Goal: Download file/media

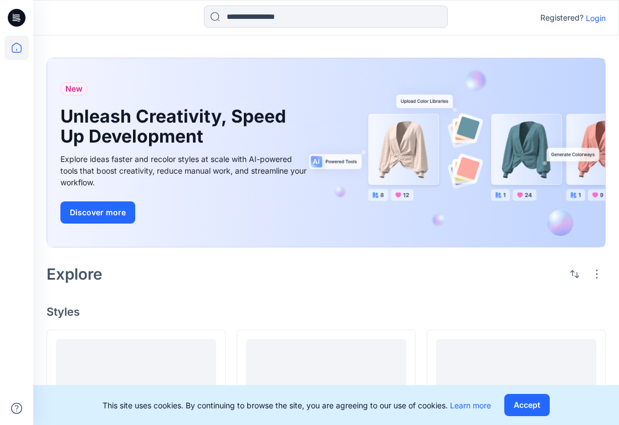
click at [595, 18] on p "Login" at bounding box center [596, 18] width 20 height 12
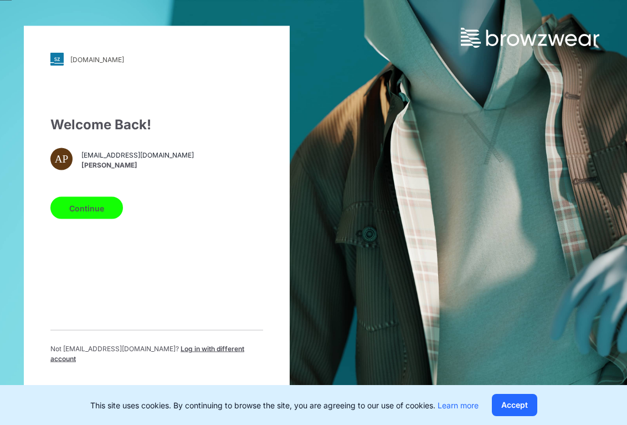
click at [84, 214] on button "Continue" at bounding box center [86, 208] width 73 height 22
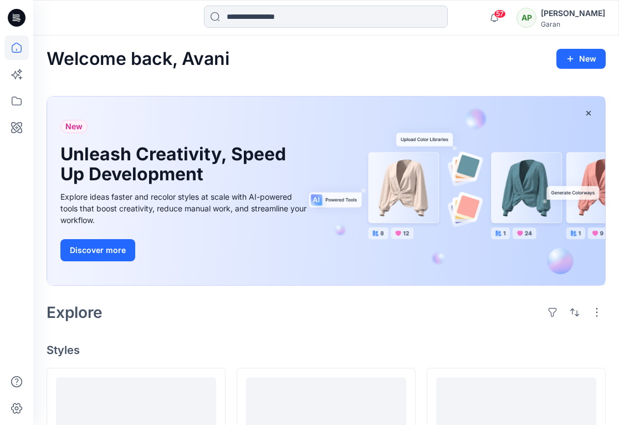
click at [296, 18] on input at bounding box center [326, 17] width 244 height 22
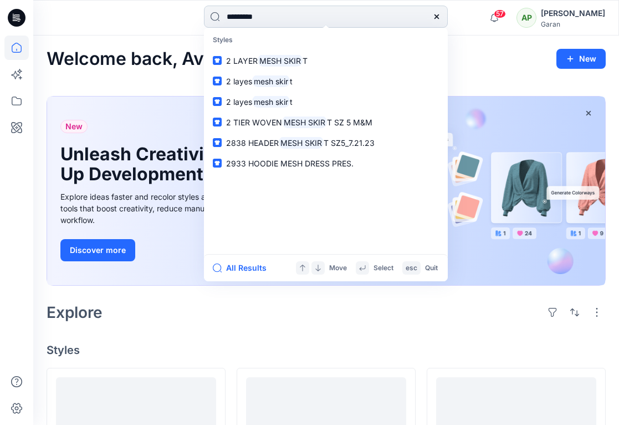
type input "**********"
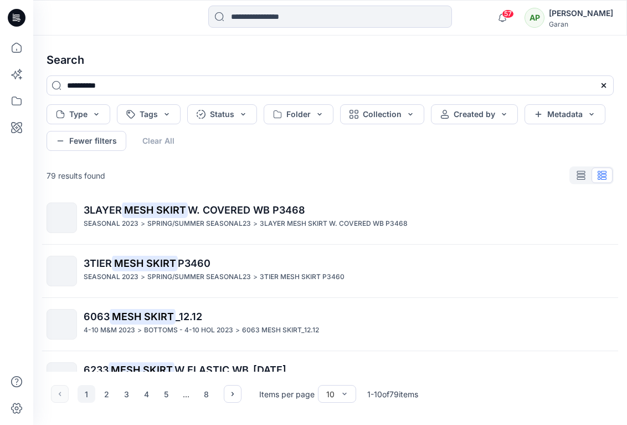
scroll to position [360, 0]
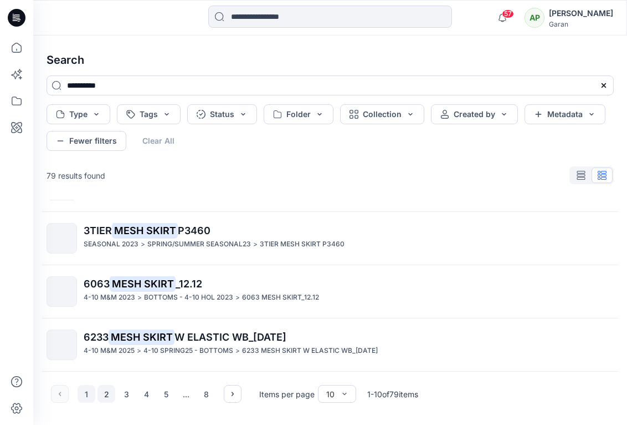
click at [106, 391] on button "2" at bounding box center [107, 394] width 18 height 18
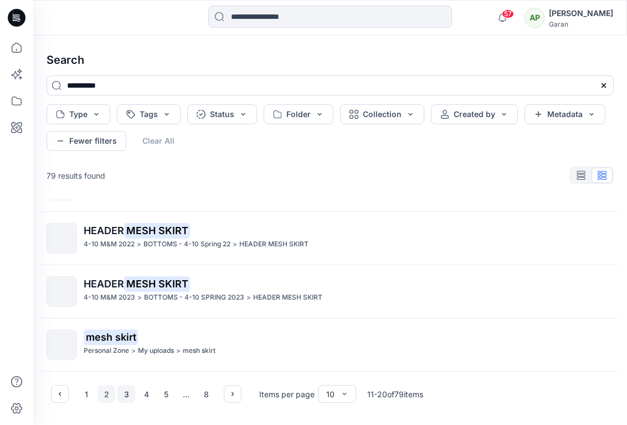
click at [131, 391] on button "3" at bounding box center [126, 394] width 18 height 18
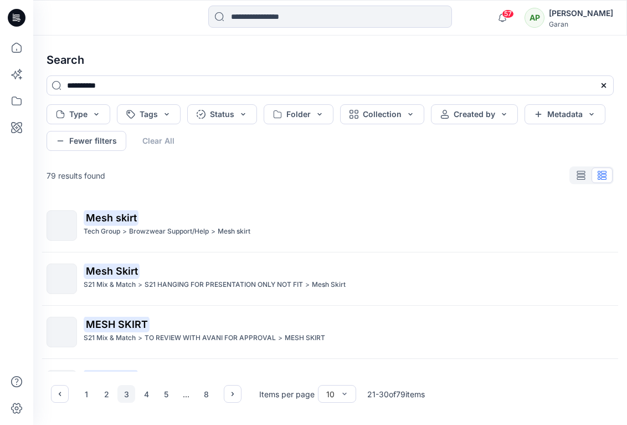
scroll to position [0, 0]
click at [148, 398] on button "4" at bounding box center [146, 394] width 18 height 18
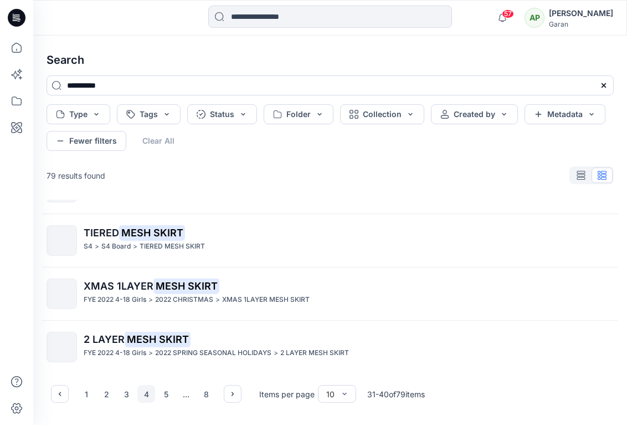
scroll to position [360, 0]
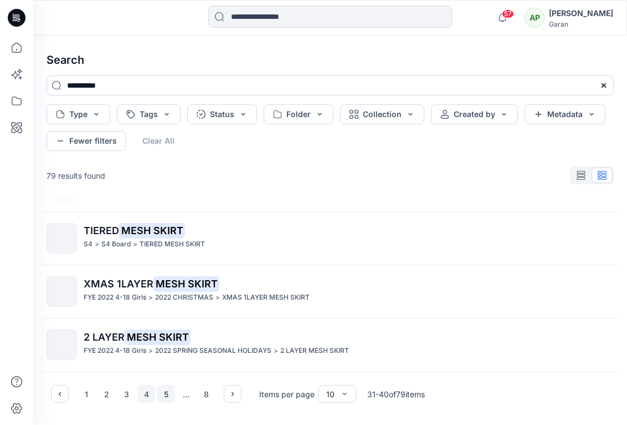
click at [168, 396] on button "5" at bounding box center [166, 394] width 18 height 18
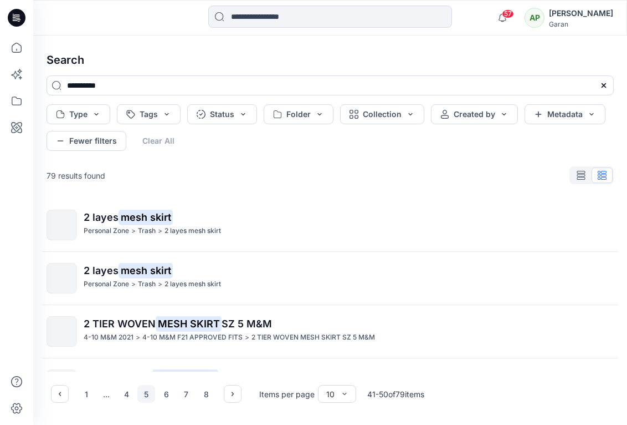
scroll to position [0, 0]
click at [170, 393] on button "6" at bounding box center [166, 394] width 18 height 18
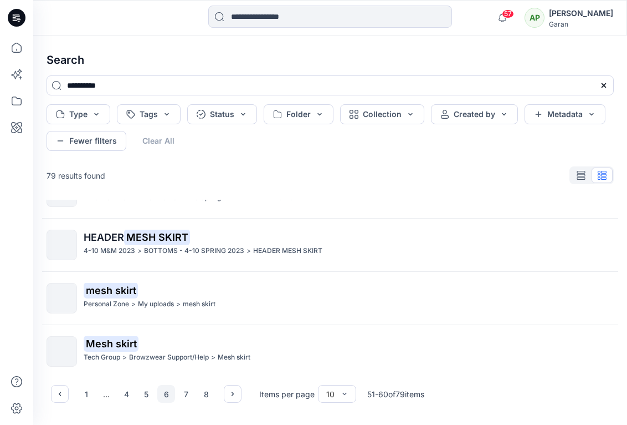
scroll to position [360, 0]
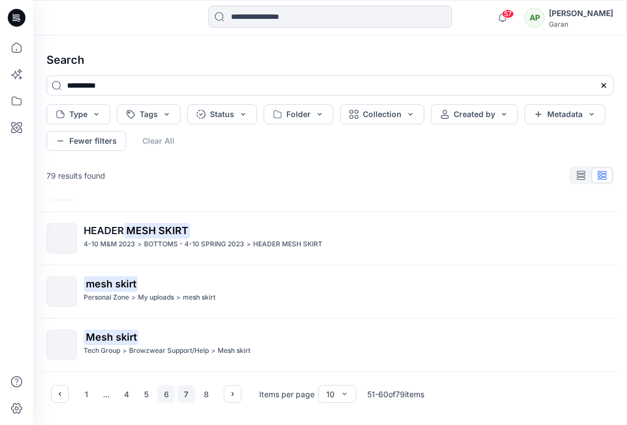
click at [183, 391] on button "7" at bounding box center [186, 394] width 18 height 18
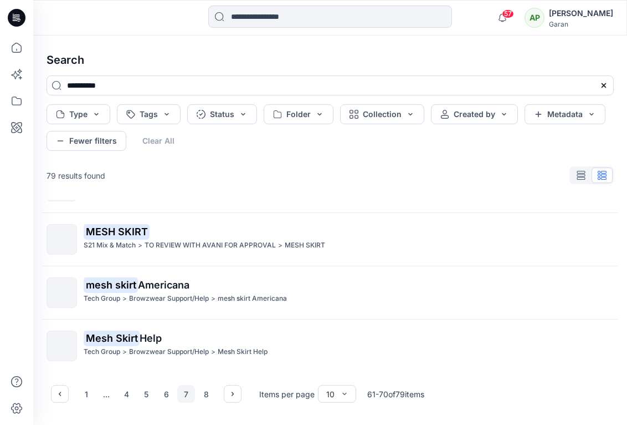
scroll to position [0, 0]
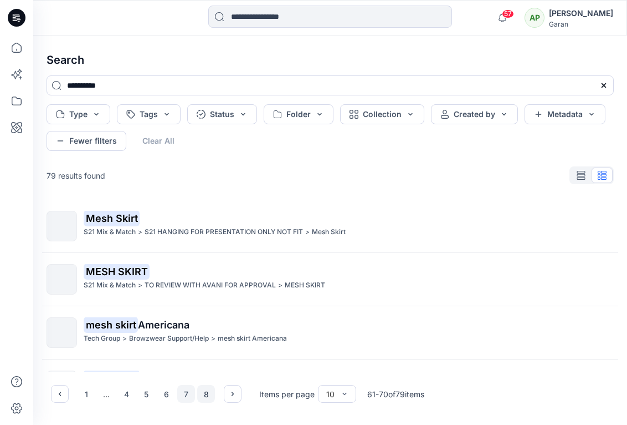
click at [206, 395] on button "8" at bounding box center [206, 394] width 18 height 18
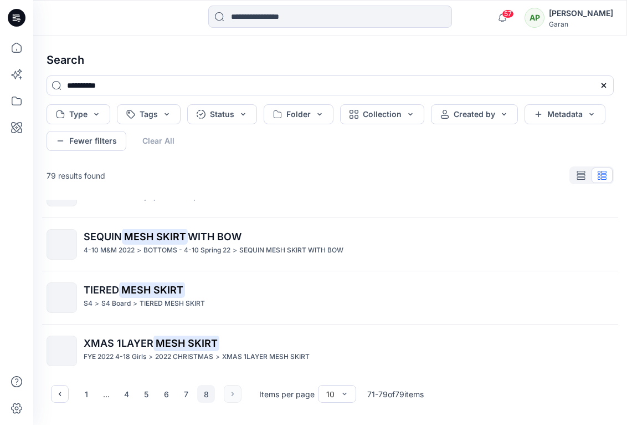
scroll to position [307, 0]
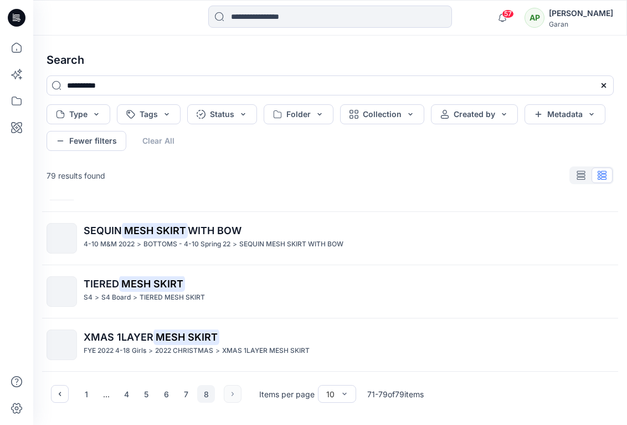
click at [233, 393] on div "1 ... 4 5 6 7 8" at bounding box center [146, 394] width 191 height 18
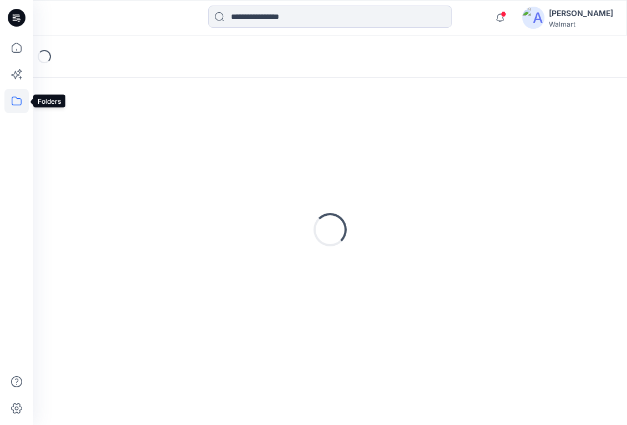
click at [12, 101] on icon at bounding box center [17, 100] width 10 height 9
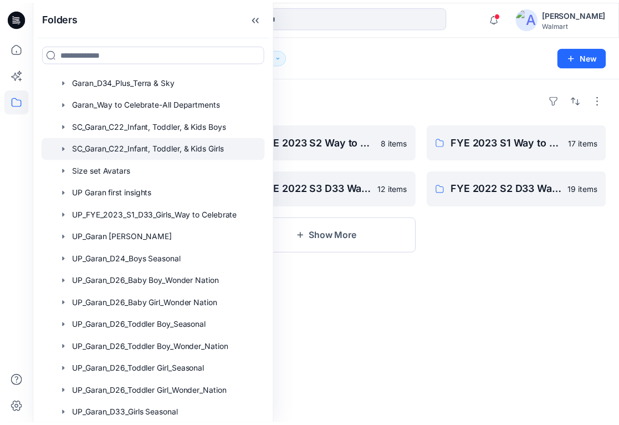
scroll to position [183, 0]
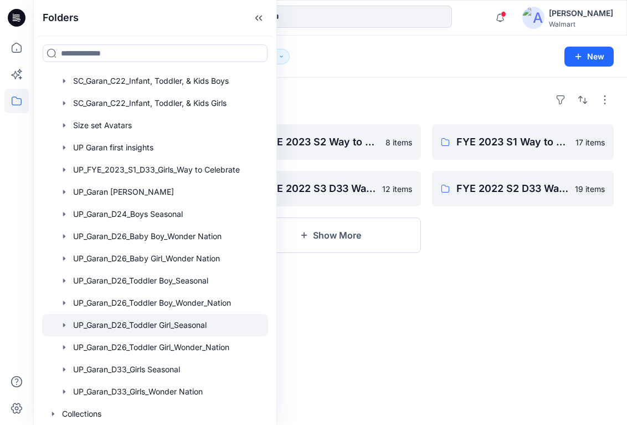
click at [169, 328] on div at bounding box center [155, 325] width 226 height 22
click at [499, 308] on div "Folders FYE 2027 S4 UP Garan D26 Toddler Girl_Seasonal 0 items FYE 2027 S1 UP G…" at bounding box center [330, 251] width 594 height 347
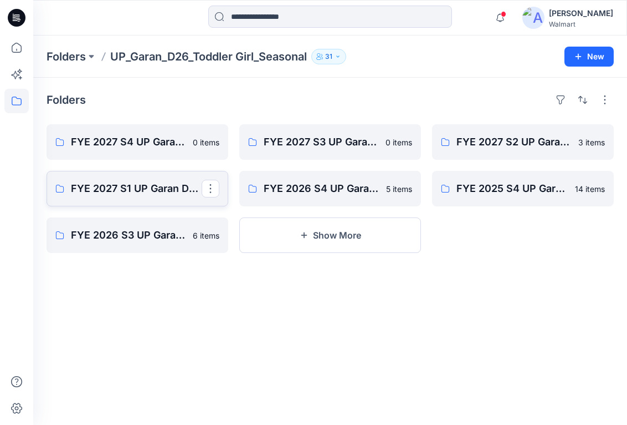
click at [139, 196] on p "FYE 2027 S1 UP Garan D26 Toddler Girl_Seasonal" at bounding box center [136, 189] width 131 height 16
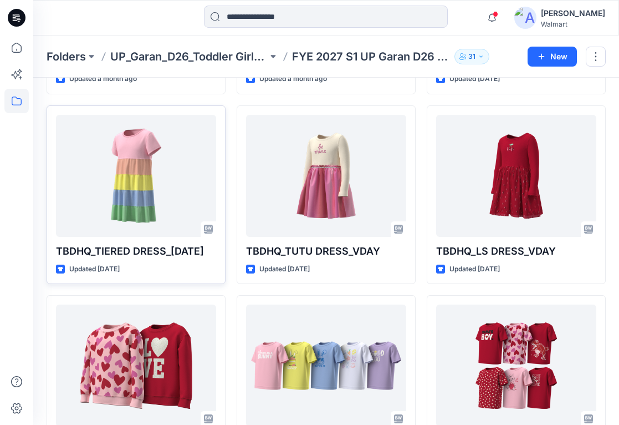
scroll to position [101, 0]
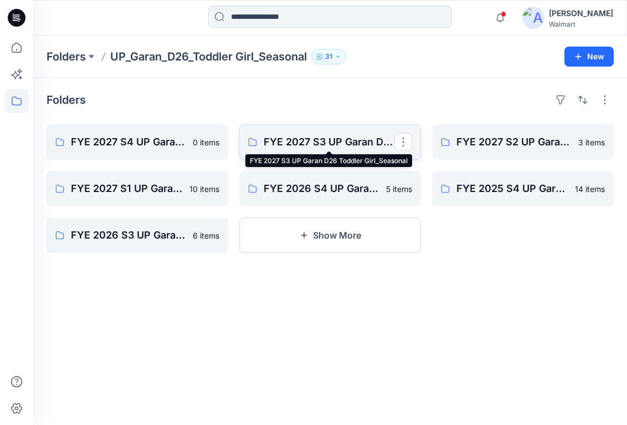
click at [326, 144] on p "FYE 2027 S3 UP Garan D26 Toddler Girl_Seasonal" at bounding box center [329, 142] width 131 height 16
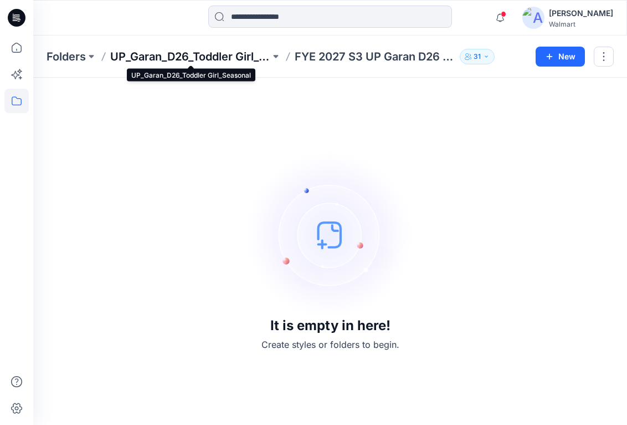
click at [225, 54] on p "UP_Garan_D26_Toddler Girl_Seasonal" at bounding box center [190, 57] width 160 height 16
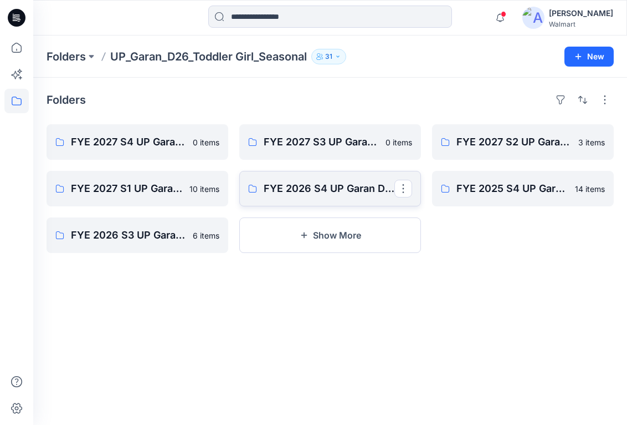
click at [302, 181] on p "FYE 2026 S4 UP Garan D26 Toddler Girl Seasonal" at bounding box center [329, 189] width 131 height 16
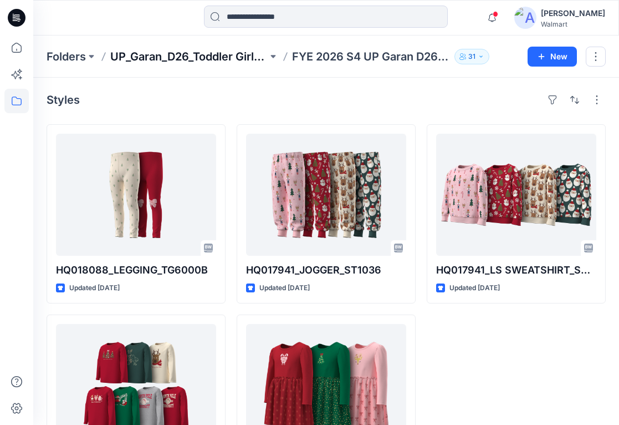
click at [222, 60] on p "UP_Garan_D26_Toddler Girl_Seasonal" at bounding box center [188, 57] width 157 height 16
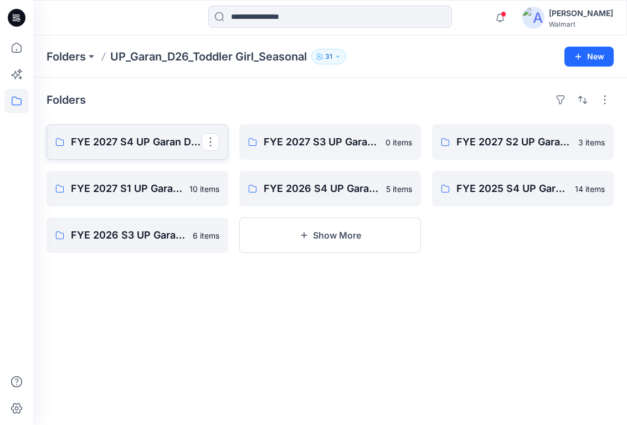
click at [147, 137] on p "FYE 2027 S4 UP Garan D26 Toddler Girl_Seasonal" at bounding box center [136, 142] width 131 height 16
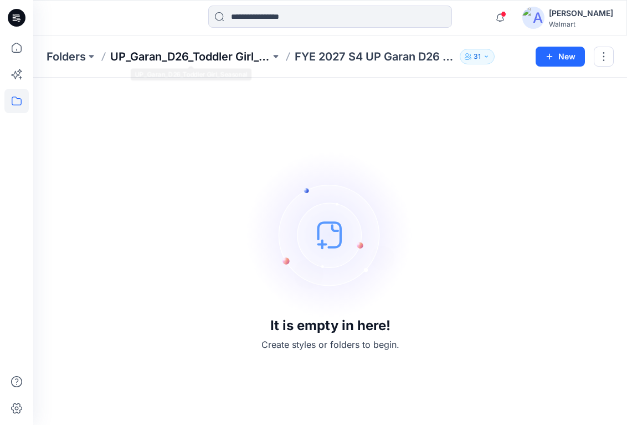
click at [214, 58] on p "UP_Garan_D26_Toddler Girl_Seasonal" at bounding box center [190, 57] width 160 height 16
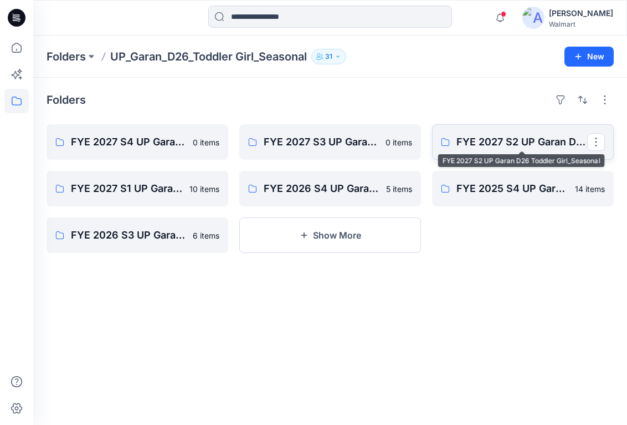
click at [516, 139] on p "FYE 2027 S2 UP Garan D26 Toddler Girl_Seasonal" at bounding box center [522, 142] width 131 height 16
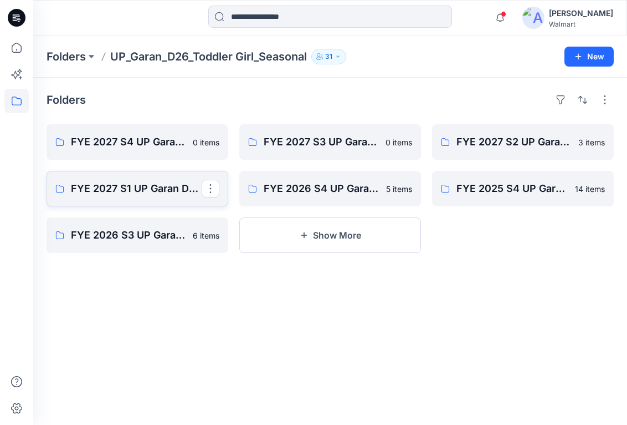
click at [165, 193] on p "FYE 2027 S1 UP Garan D26 Toddler Girl_Seasonal" at bounding box center [136, 189] width 131 height 16
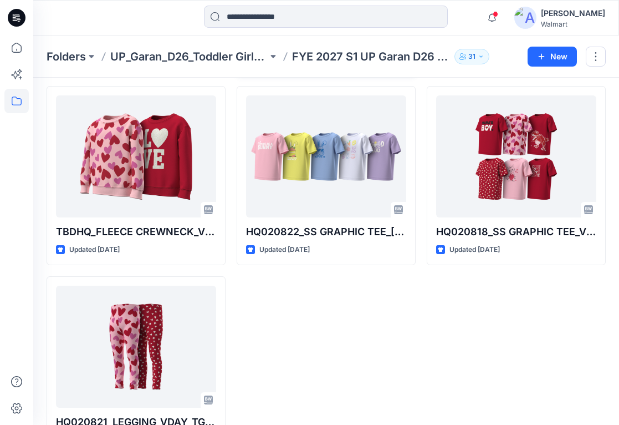
scroll to position [461, 0]
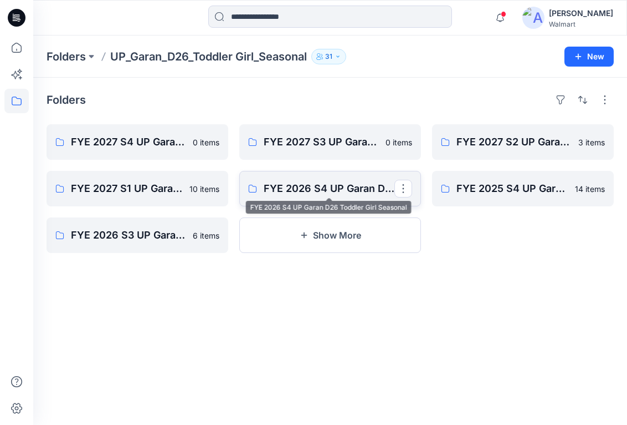
click at [293, 191] on p "FYE 2026 S4 UP Garan D26 Toddler Girl Seasonal" at bounding box center [329, 189] width 131 height 16
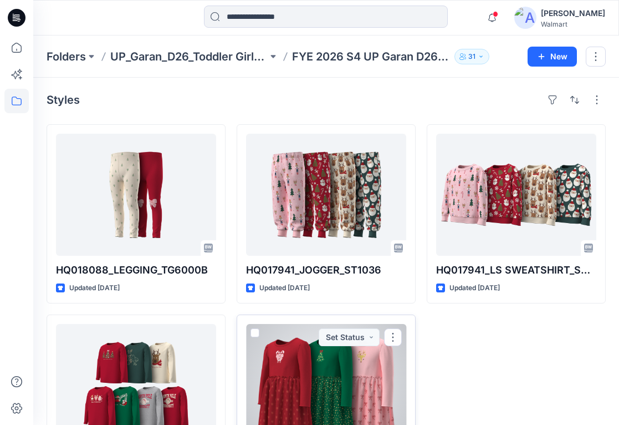
scroll to position [81, 0]
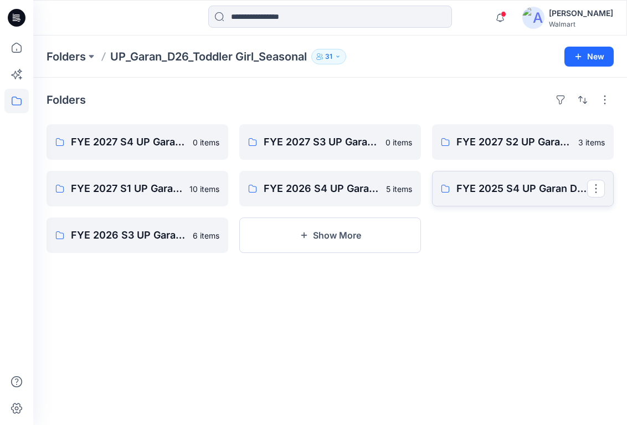
click at [486, 198] on link "FYE 2025 S4 UP Garan D26 Toddler Girl_Seasonal" at bounding box center [523, 188] width 182 height 35
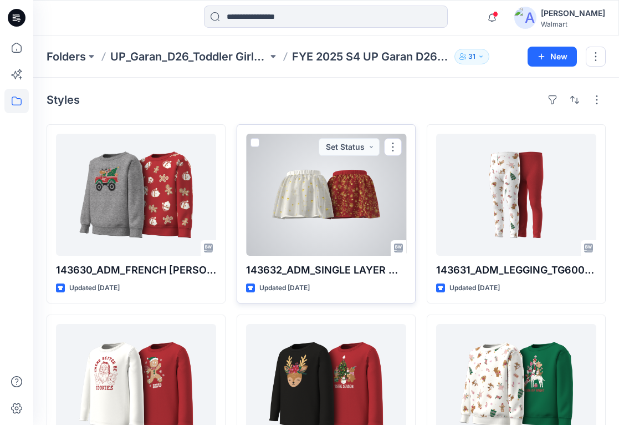
click at [354, 208] on div at bounding box center [326, 195] width 160 height 122
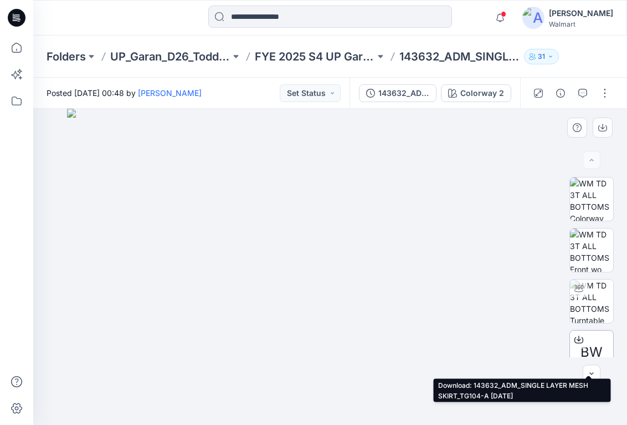
click at [575, 333] on div at bounding box center [579, 339] width 18 height 18
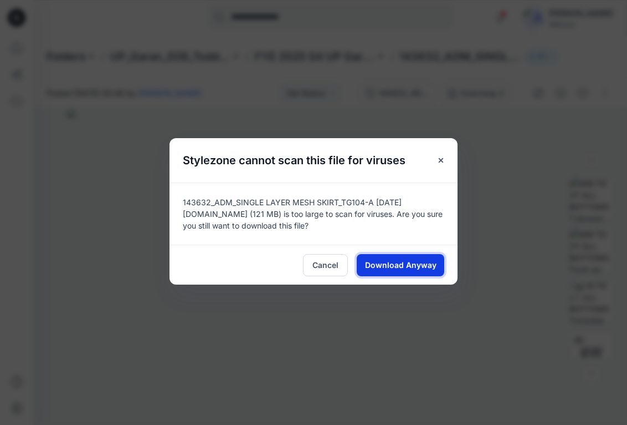
click at [426, 269] on span "Download Anyway" at bounding box center [400, 265] width 71 height 12
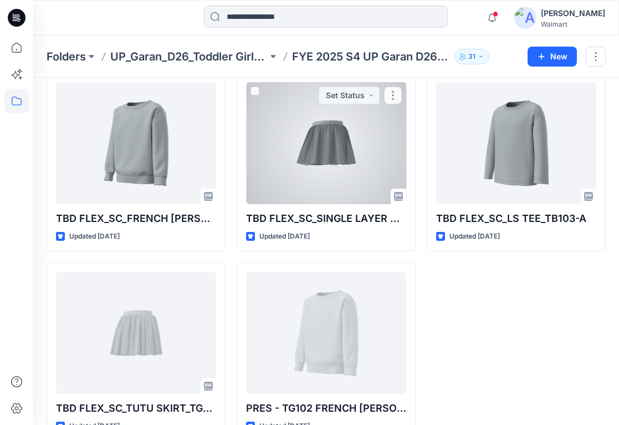
scroll to position [651, 0]
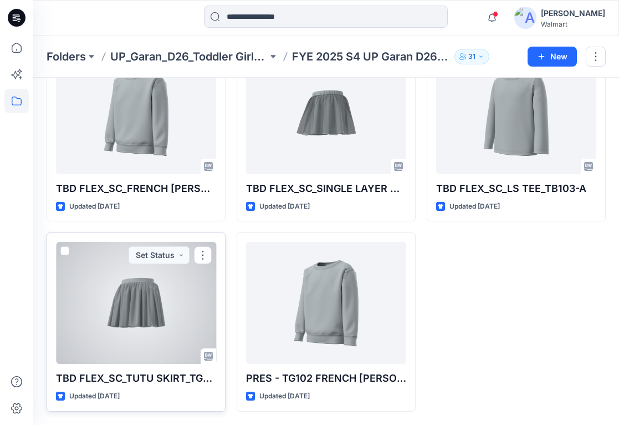
click at [161, 308] on div at bounding box center [136, 303] width 160 height 122
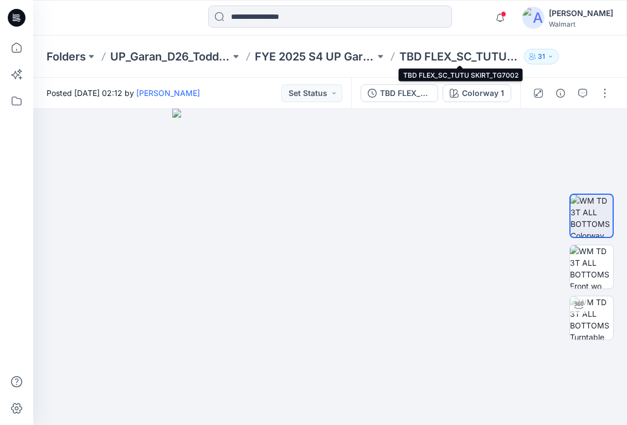
click at [452, 54] on p "TBD FLEX_SC_TUTU SKIRT_TG7002" at bounding box center [460, 57] width 120 height 16
click at [561, 95] on icon "button" at bounding box center [560, 93] width 9 height 9
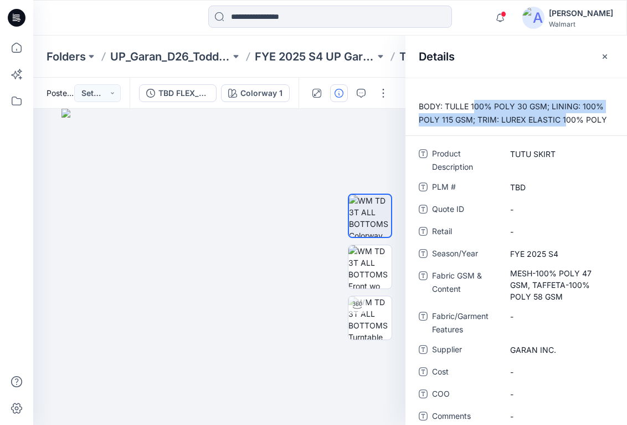
drag, startPoint x: 473, startPoint y: 111, endPoint x: 566, endPoint y: 119, distance: 93.4
click at [566, 119] on p "BODY: TULLE 100% POLY 30 GSM; LINING: 100% POLY 115 GSM; TRIM: LUREX ELASTIC 10…" at bounding box center [517, 113] width 222 height 27
click at [534, 126] on p "BODY: TULLE 100% POLY 30 GSM; LINING: 100% POLY 115 GSM; TRIM: LUREX ELASTIC 10…" at bounding box center [517, 113] width 222 height 27
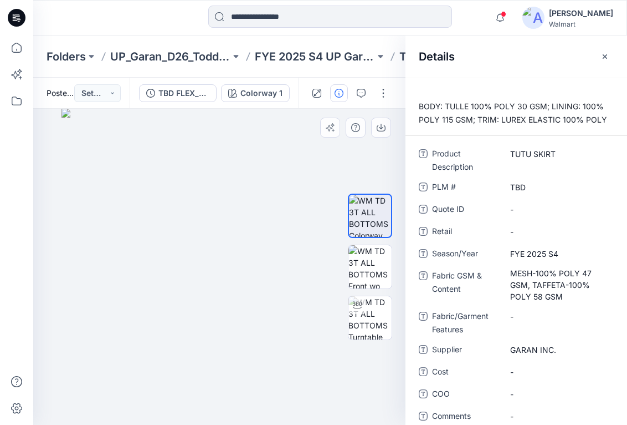
click at [259, 330] on img at bounding box center [220, 267] width 316 height 316
